Goal: Find specific page/section: Find specific page/section

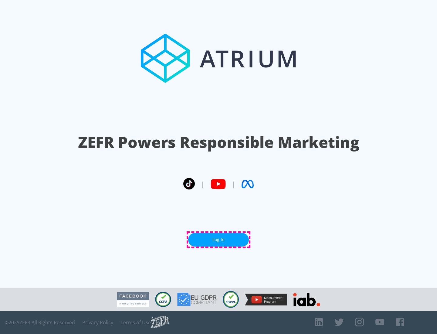
click at [218, 239] on link "Log In" at bounding box center [218, 240] width 61 height 14
